Goal: Navigation & Orientation: Understand site structure

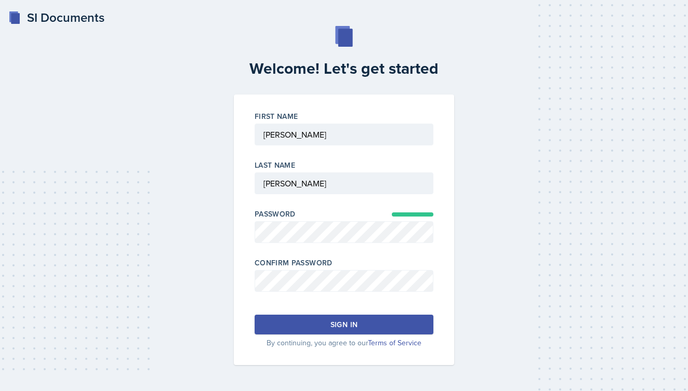
click at [349, 324] on div "Sign in" at bounding box center [344, 325] width 27 height 10
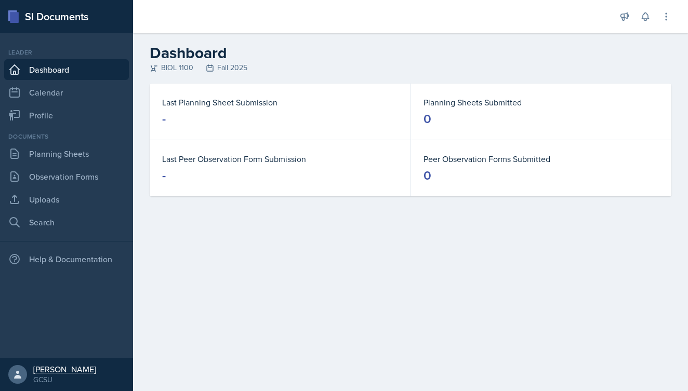
click at [20, 378] on icon at bounding box center [17, 375] width 7 height 8
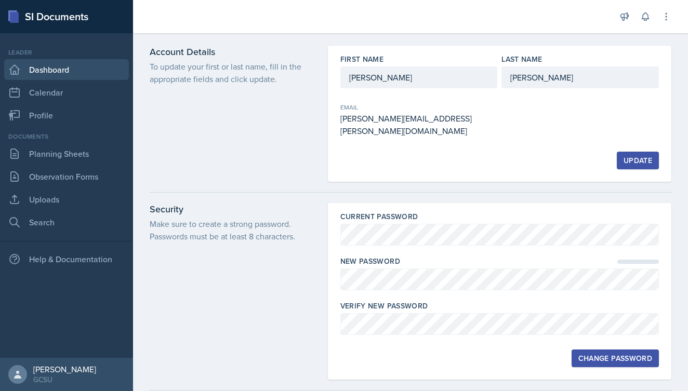
click at [37, 77] on link "Dashboard" at bounding box center [66, 69] width 125 height 21
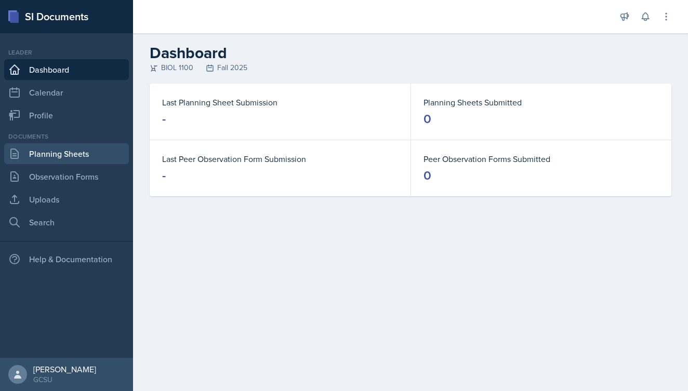
click at [58, 158] on link "Planning Sheets" at bounding box center [66, 153] width 125 height 21
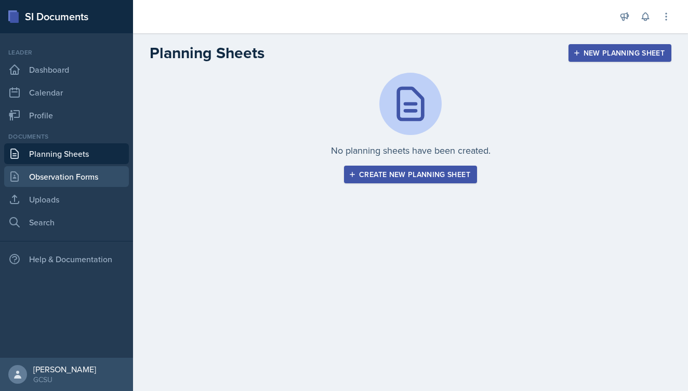
click at [60, 182] on link "Observation Forms" at bounding box center [66, 176] width 125 height 21
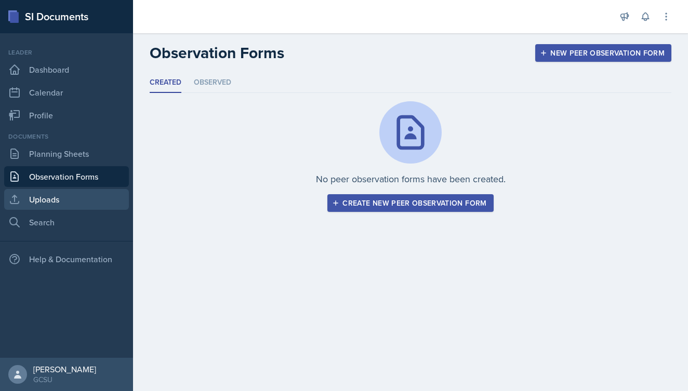
click at [57, 201] on link "Uploads" at bounding box center [66, 199] width 125 height 21
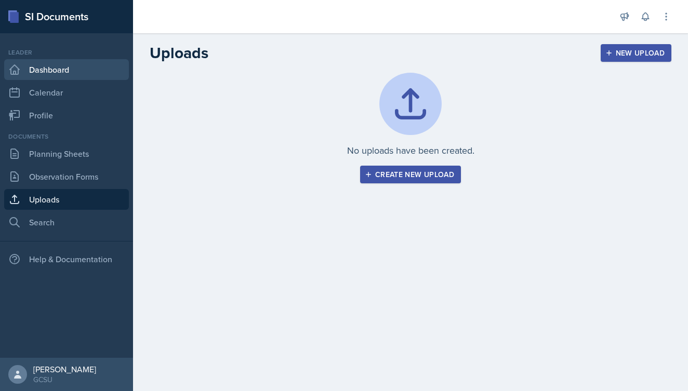
click at [66, 64] on link "Dashboard" at bounding box center [66, 69] width 125 height 21
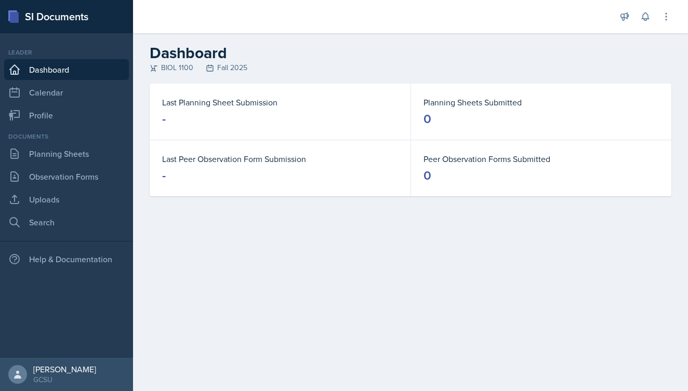
click at [188, 67] on div "BIOL 1100 Fall 2025" at bounding box center [411, 67] width 522 height 11
click at [375, 62] on div "BIOL 1100 Fall 2025" at bounding box center [411, 67] width 522 height 11
